Goal: Contribute content

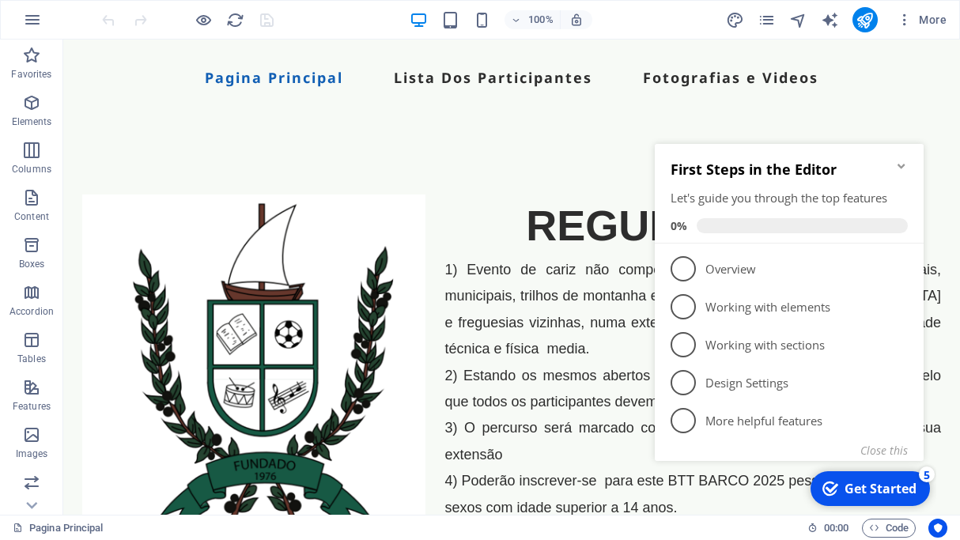
click at [905, 163] on icon "Minimize checklist" at bounding box center [901, 166] width 13 height 13
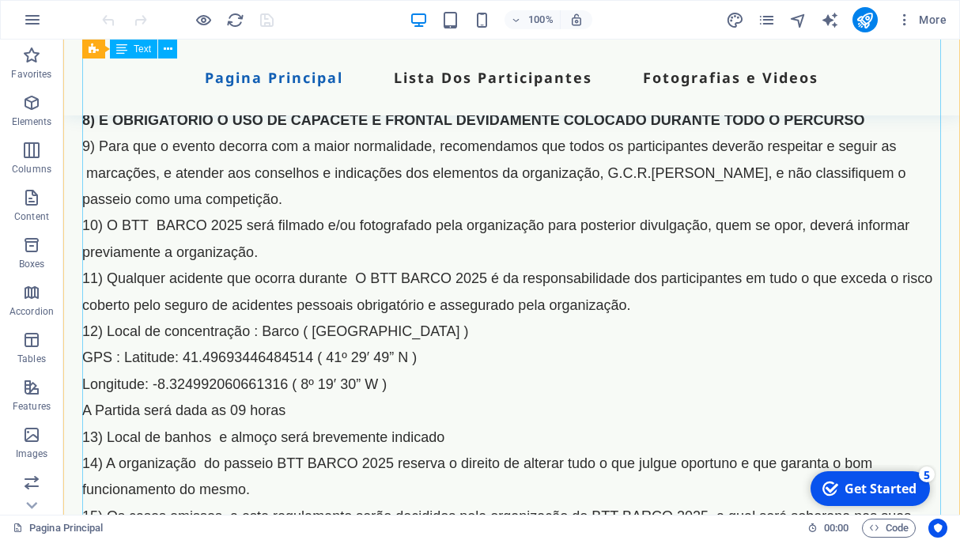
scroll to position [437, 0]
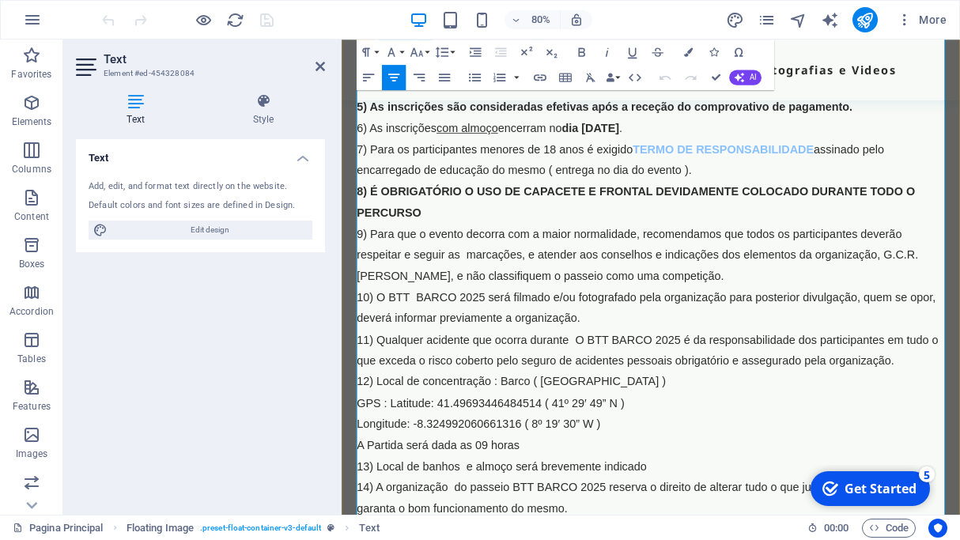
click at [689, 142] on strong "dia [DATE]" at bounding box center [653, 150] width 72 height 16
drag, startPoint x: 757, startPoint y: 146, endPoint x: 800, endPoint y: 140, distance: 43.2
click at [740, 142] on span "encerram no dia [DATE], tendo ." at bounding box center [638, 150] width 203 height 16
click at [585, 50] on icon "button" at bounding box center [582, 51] width 7 height 9
click at [736, 146] on span "encerram no dia [DATE], tendo ." at bounding box center [636, 150] width 199 height 16
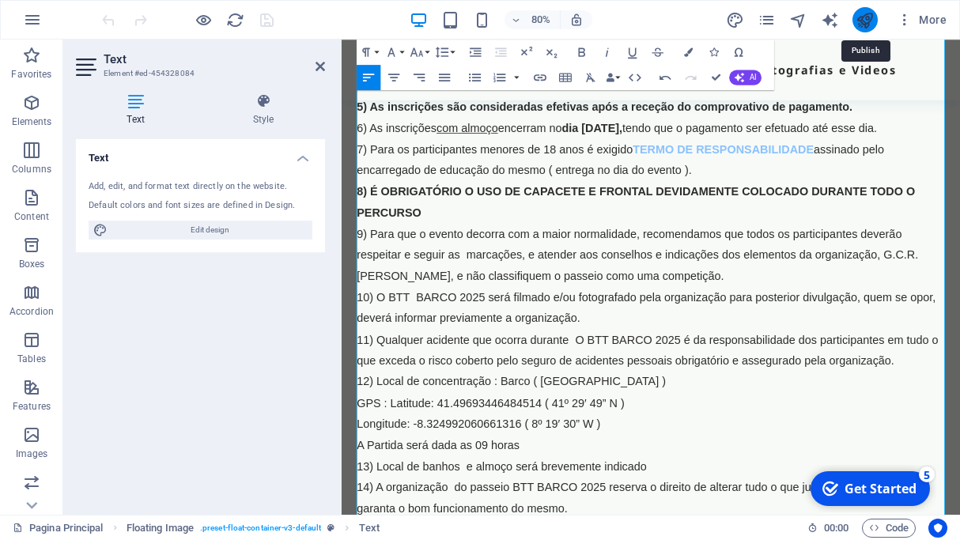
click at [868, 24] on icon "publish" at bounding box center [865, 20] width 18 height 18
